Goal: Download file/media

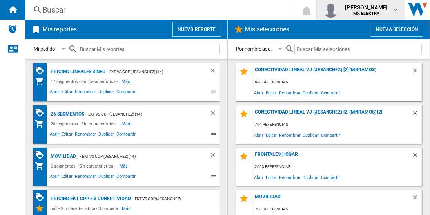
click at [379, 10] on span "[PERSON_NAME]" at bounding box center [366, 8] width 43 height 8
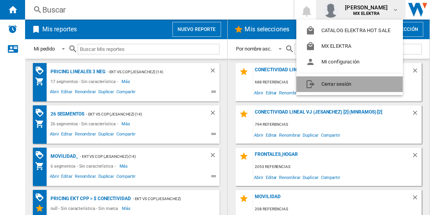
click at [329, 87] on button "Cerrar sesión" at bounding box center [349, 84] width 107 height 16
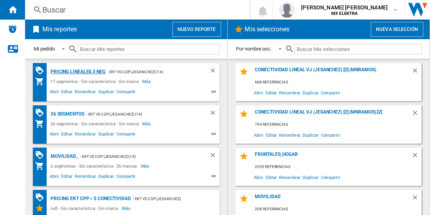
click at [77, 71] on div "Pricing lineales 3 neg" at bounding box center [77, 72] width 57 height 10
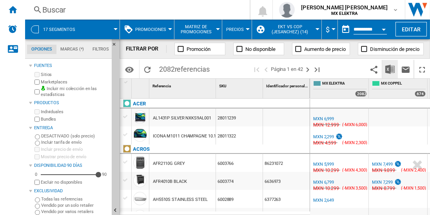
click at [390, 69] on img "Descargar en Excel" at bounding box center [389, 69] width 9 height 9
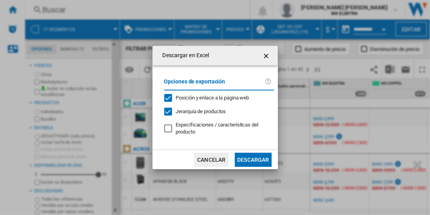
click at [253, 159] on button "Descargar" at bounding box center [253, 160] width 36 height 14
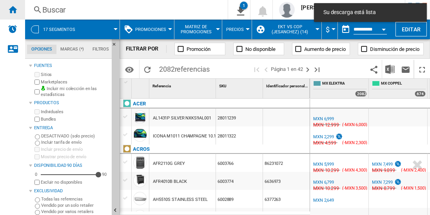
click at [13, 9] on ng-md-icon "Inicio" at bounding box center [12, 9] width 9 height 9
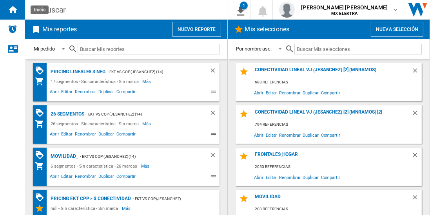
click at [67, 113] on div "26 segmentos" at bounding box center [67, 114] width 36 height 10
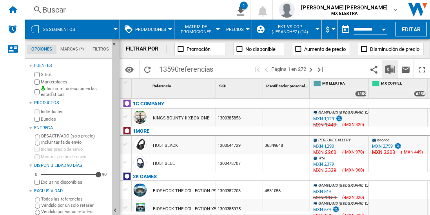
click at [390, 69] on img "Descargar en Excel" at bounding box center [389, 69] width 9 height 9
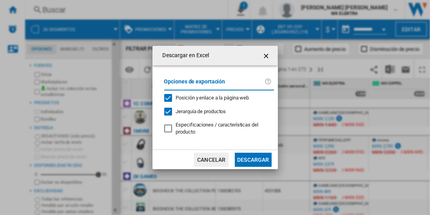
click at [253, 159] on button "Descargar" at bounding box center [253, 160] width 36 height 14
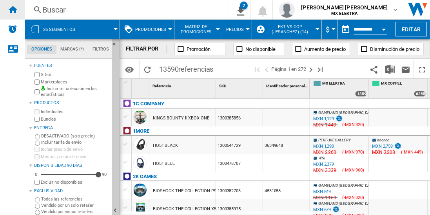
click at [13, 9] on ng-md-icon "Inicio" at bounding box center [12, 9] width 9 height 9
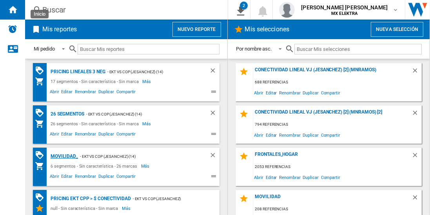
click at [63, 155] on div "MOVILIDAD_" at bounding box center [63, 157] width 29 height 10
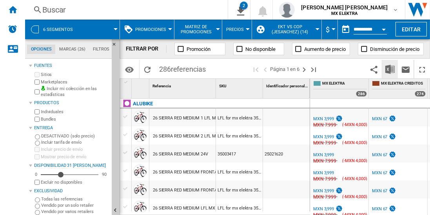
click at [390, 69] on img "Descargar en Excel" at bounding box center [389, 69] width 9 height 9
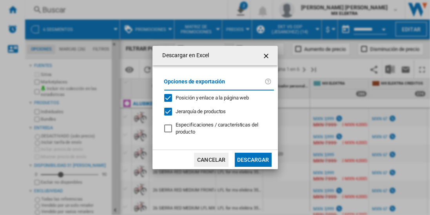
click at [253, 159] on button "Descargar" at bounding box center [253, 160] width 36 height 14
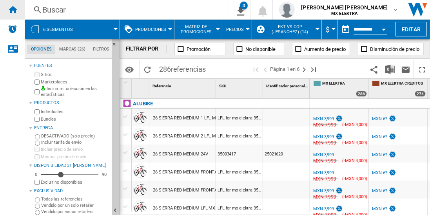
click at [13, 9] on ng-md-icon "Inicio" at bounding box center [12, 9] width 9 height 9
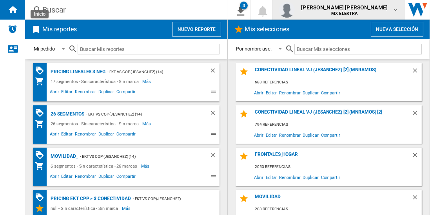
click at [346, 10] on span "[PERSON_NAME] [PERSON_NAME]" at bounding box center [344, 8] width 87 height 8
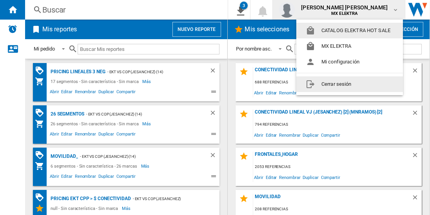
click at [331, 83] on button "Cerrar sesión" at bounding box center [349, 84] width 107 height 16
